Goal: Navigation & Orientation: Understand site structure

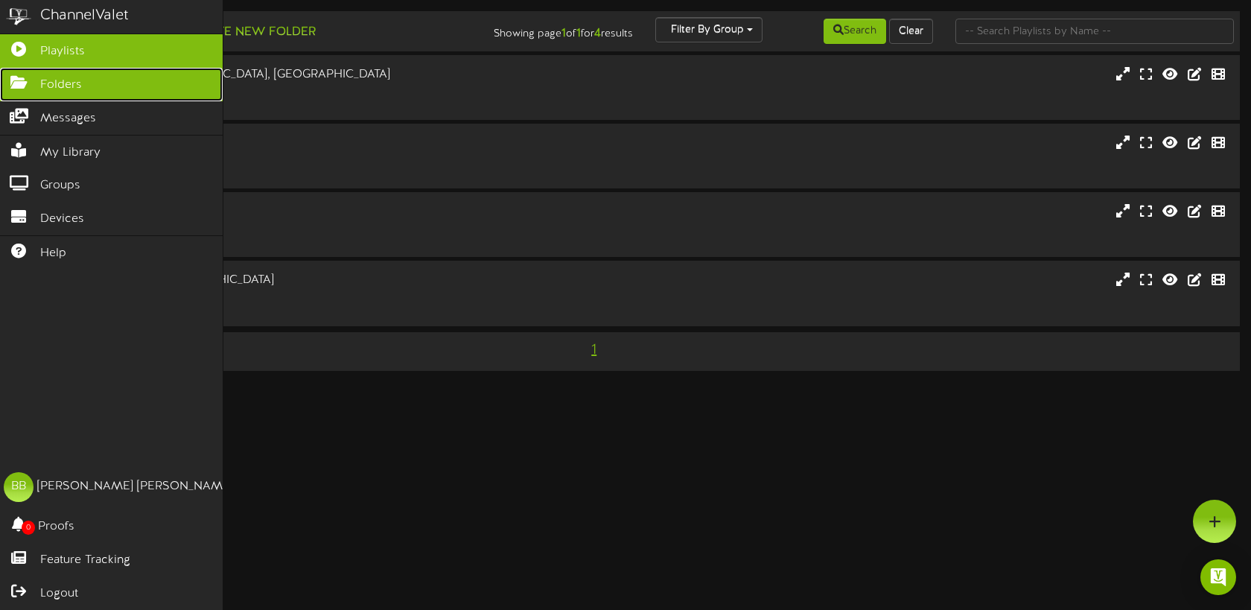
click at [58, 92] on span "Folders" at bounding box center [61, 85] width 42 height 17
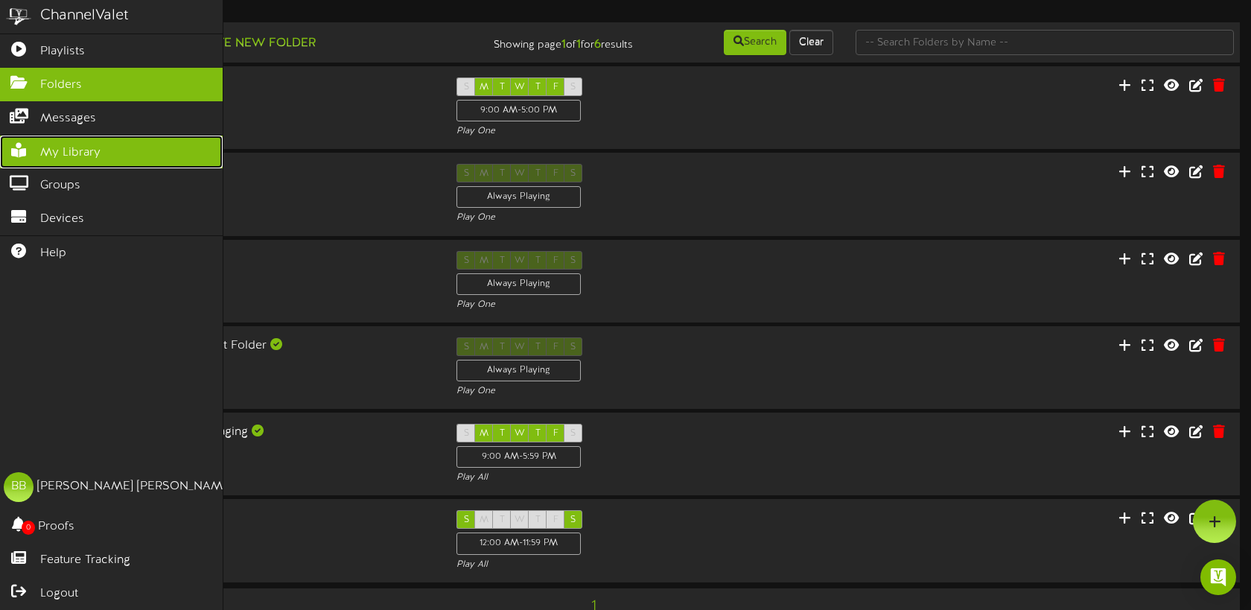
click at [87, 154] on span "My Library" at bounding box center [70, 153] width 60 height 17
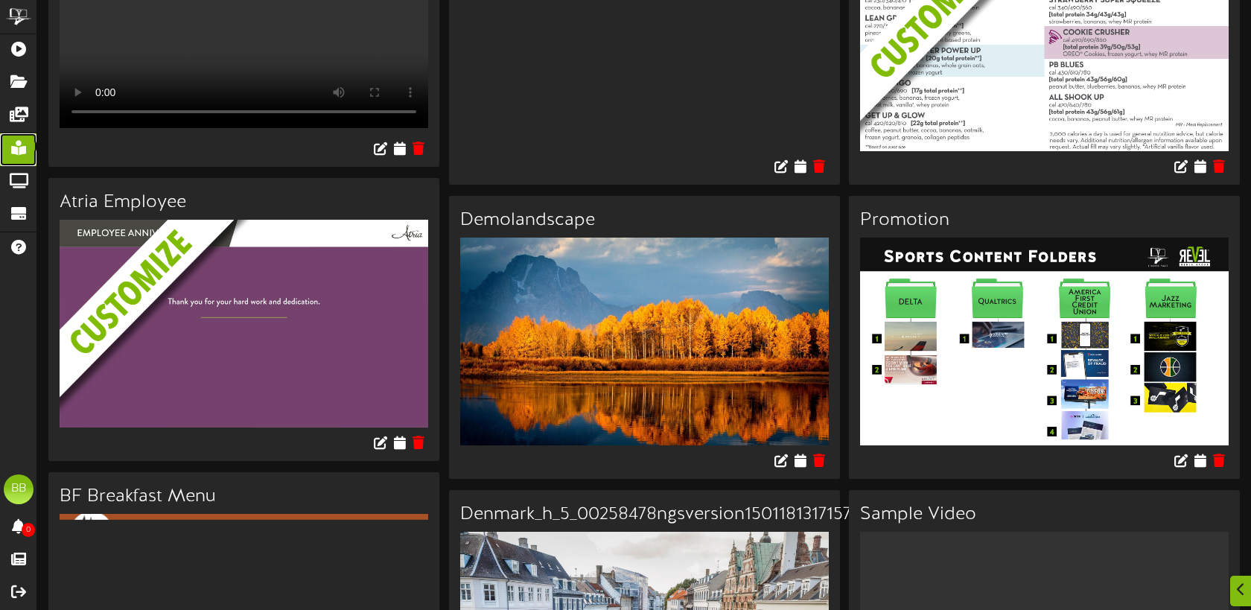
scroll to position [175, 0]
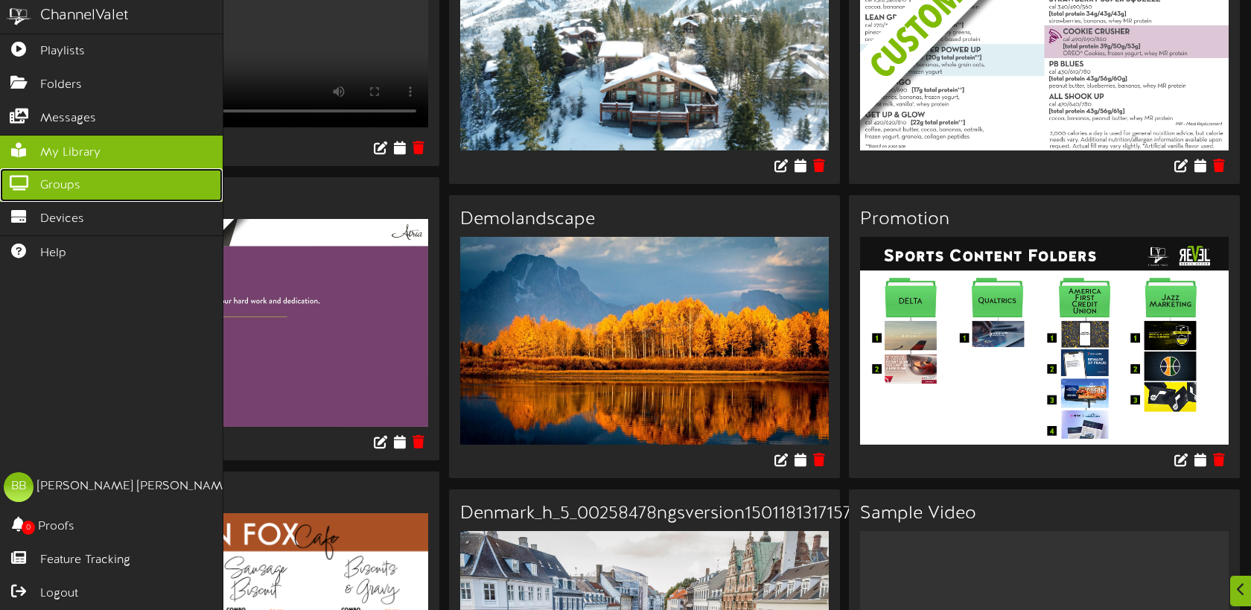
click at [61, 188] on span "Groups" at bounding box center [60, 185] width 40 height 17
